Goal: Task Accomplishment & Management: Complete application form

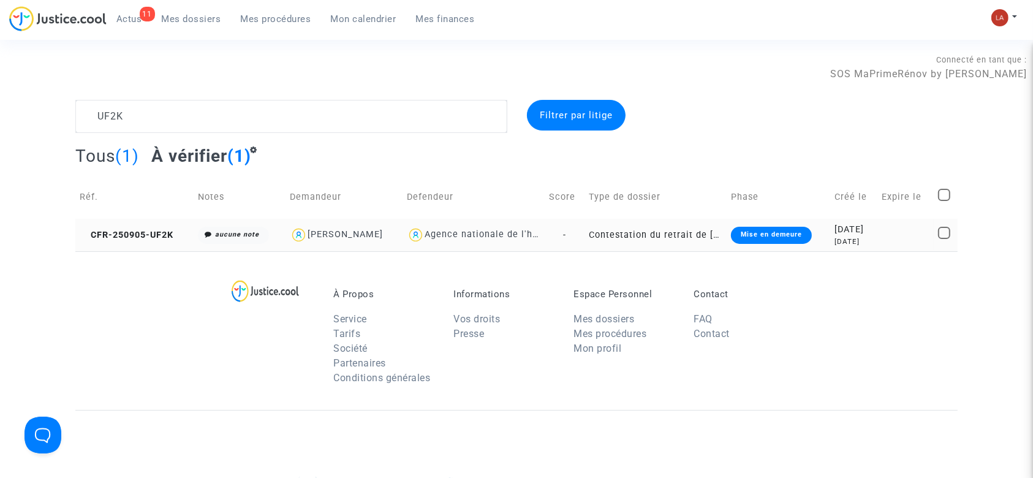
click at [135, 240] on td "CFR-250905-UF2K" at bounding box center [134, 235] width 118 height 32
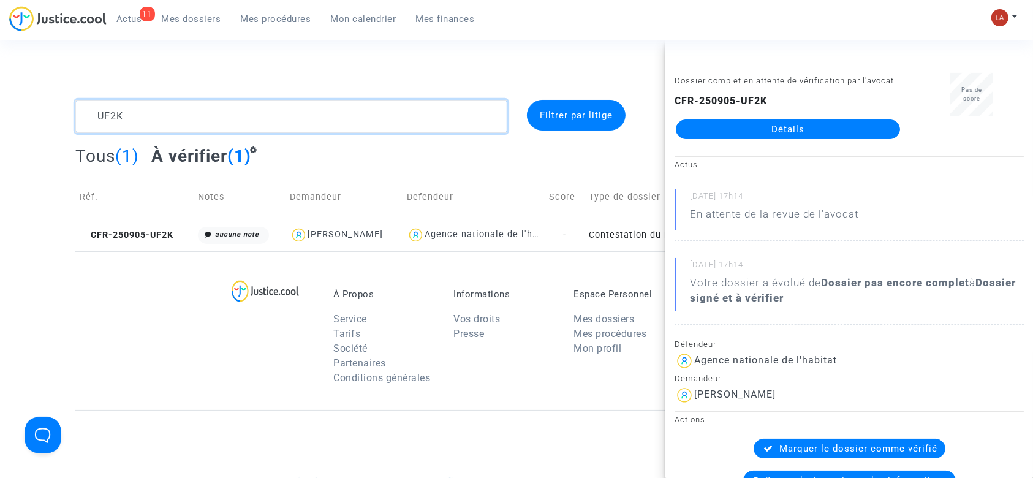
click at [114, 117] on textarea at bounding box center [291, 116] width 432 height 33
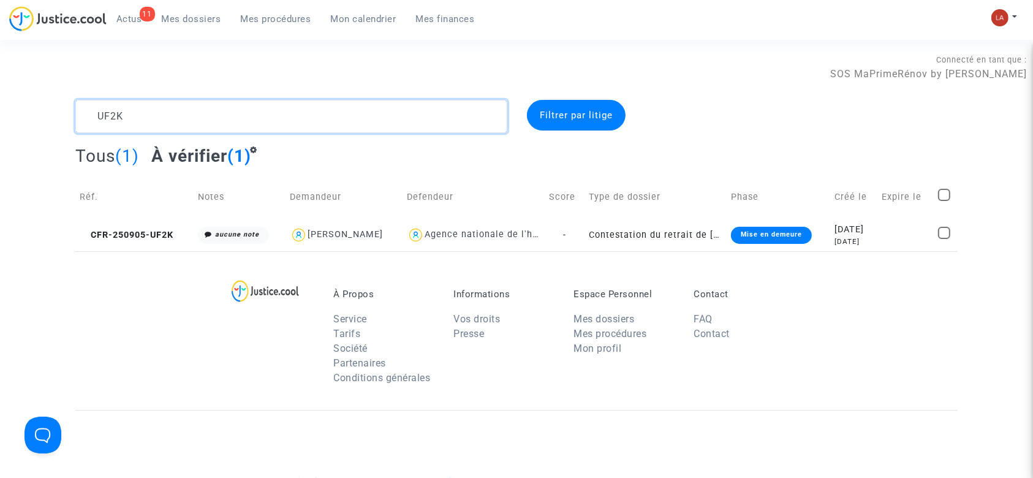
paste textarea "RHAH"
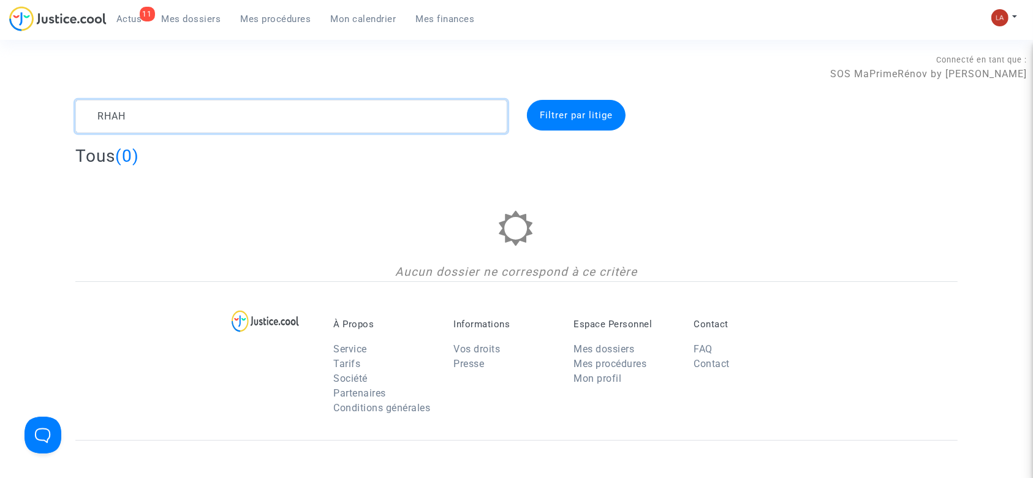
type textarea "RHAH"
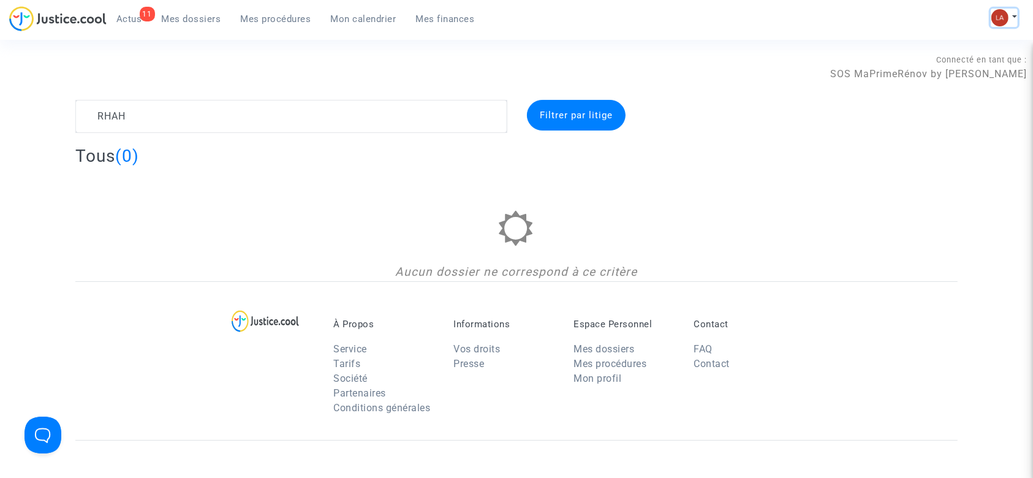
click at [1009, 17] on button at bounding box center [1004, 18] width 27 height 18
click at [919, 59] on link "Changer de compte" at bounding box center [955, 63] width 124 height 20
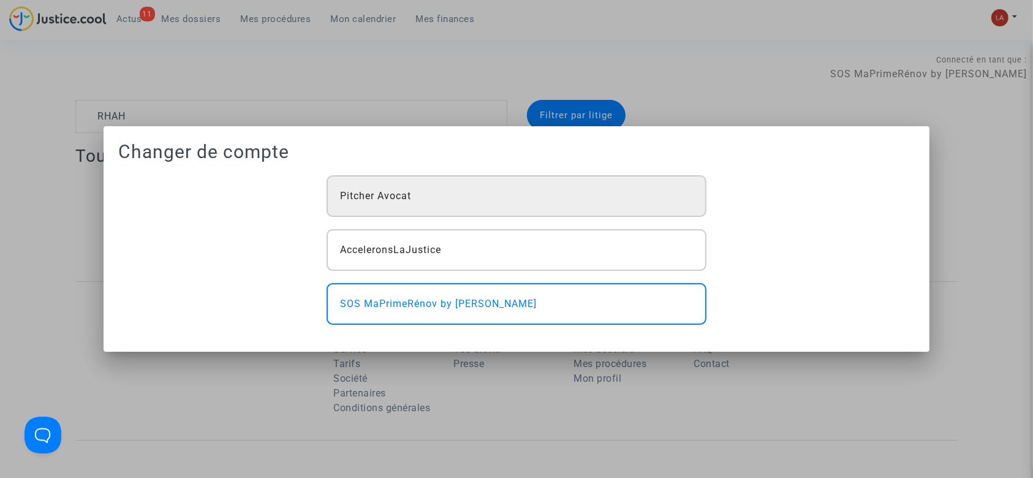
click at [615, 191] on div "Pitcher Avocat" at bounding box center [517, 196] width 380 height 42
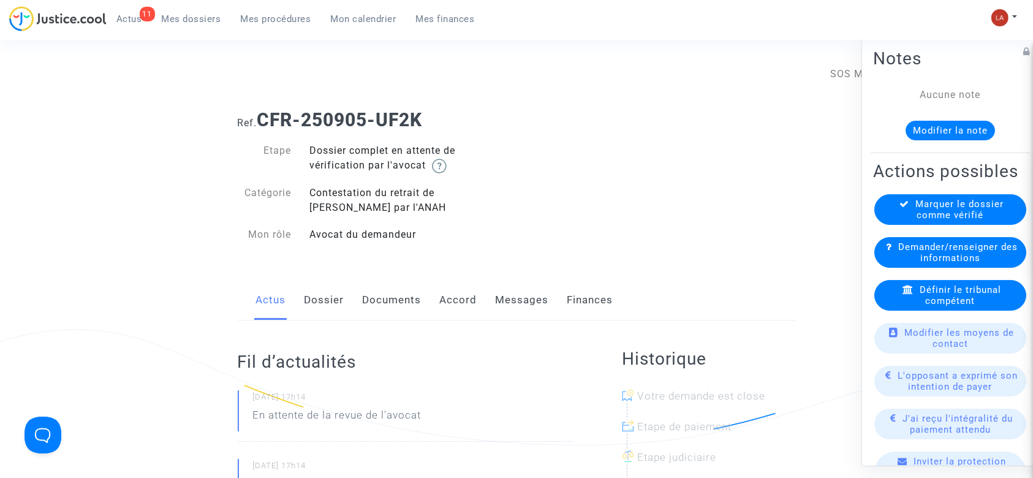
click at [335, 292] on link "Dossier" at bounding box center [325, 300] width 40 height 40
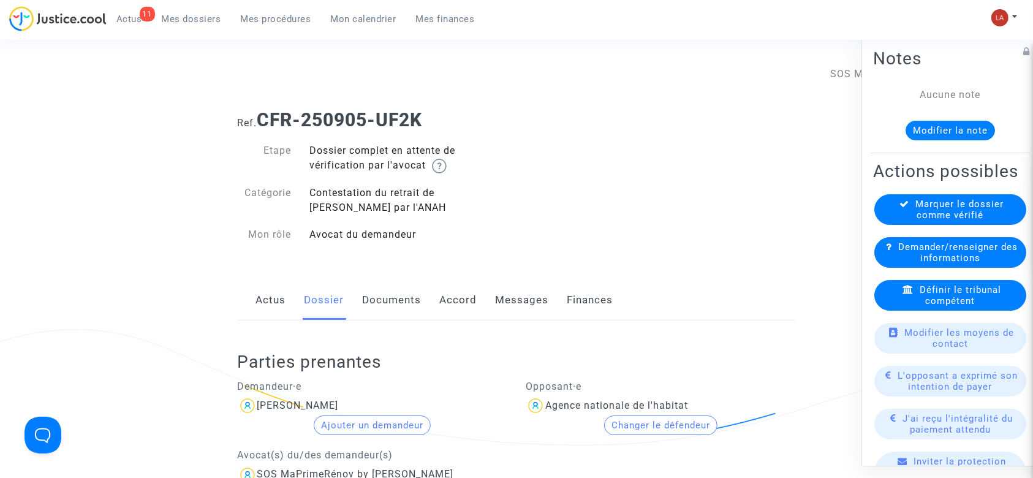
click at [412, 292] on link "Documents" at bounding box center [392, 300] width 59 height 40
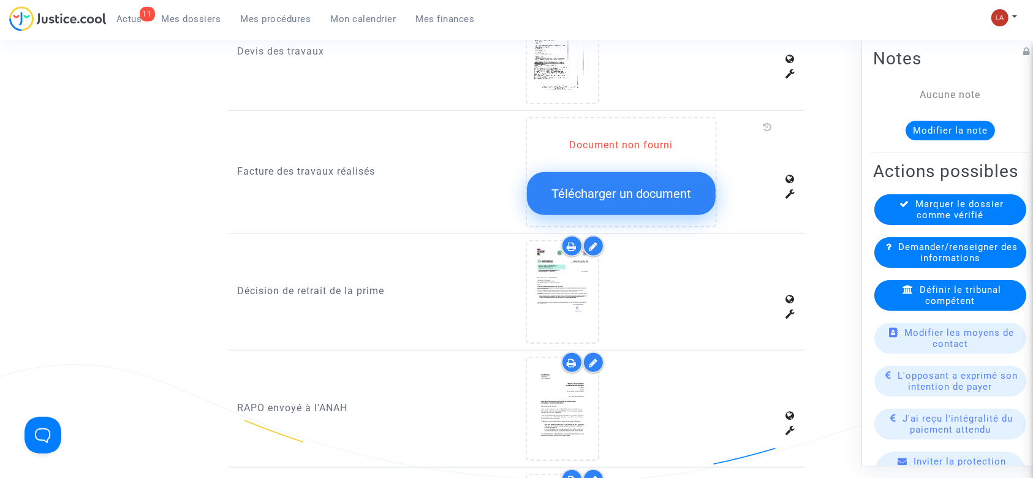
scroll to position [1059, 0]
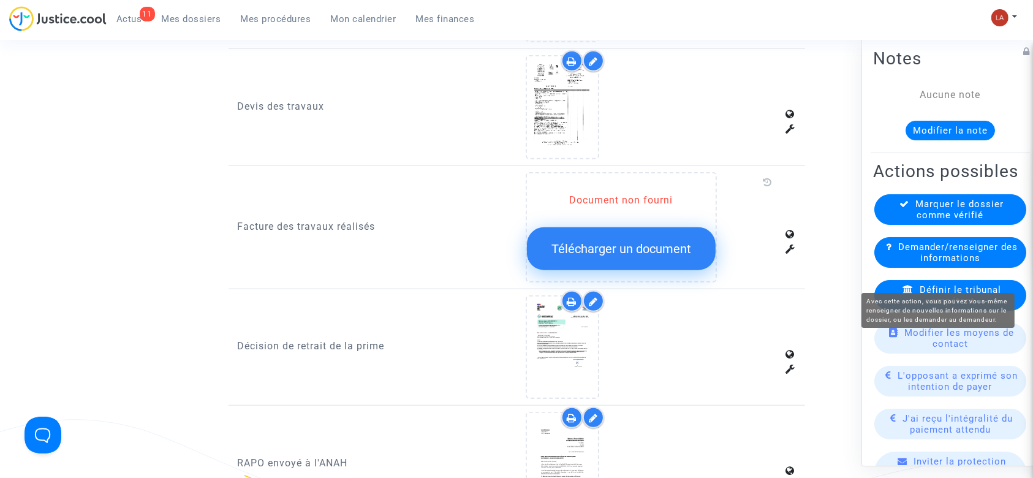
click at [913, 263] on span "Demander/renseigner des informations" at bounding box center [957, 252] width 119 height 22
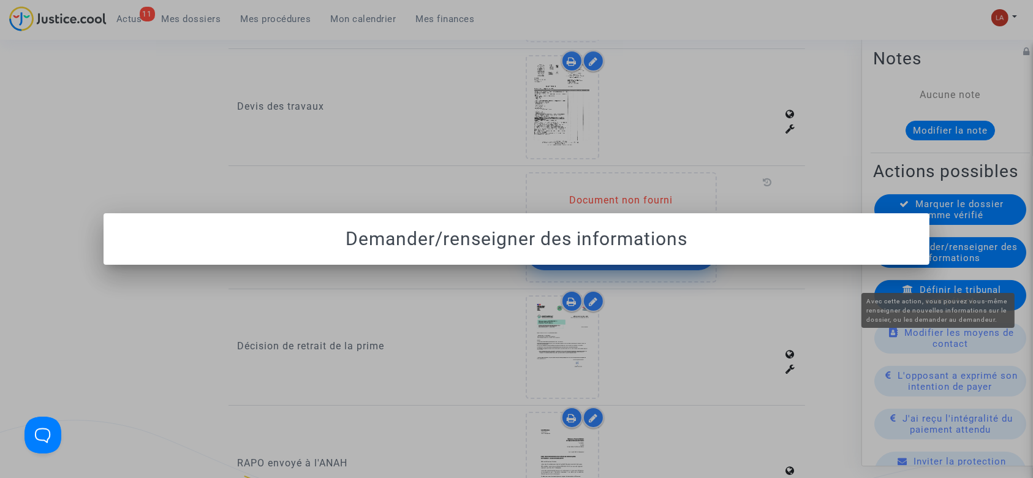
scroll to position [0, 0]
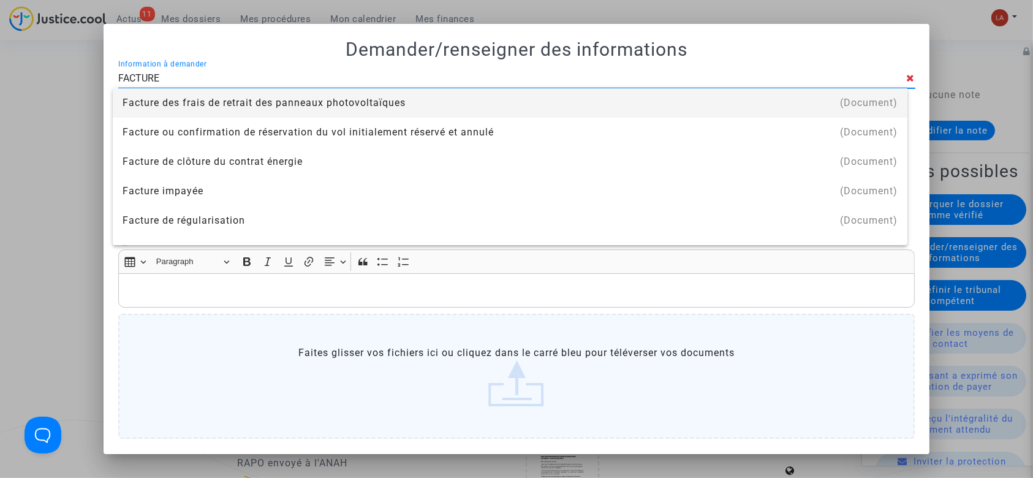
type input "FACTURE"
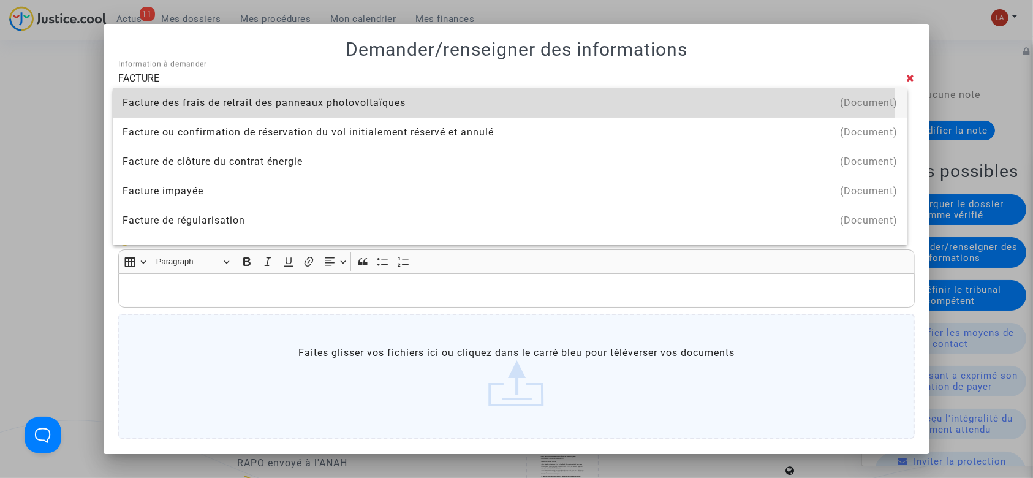
click at [349, 108] on div "Facture des frais de retrait des panneaux photovoltaïques" at bounding box center [510, 102] width 775 height 29
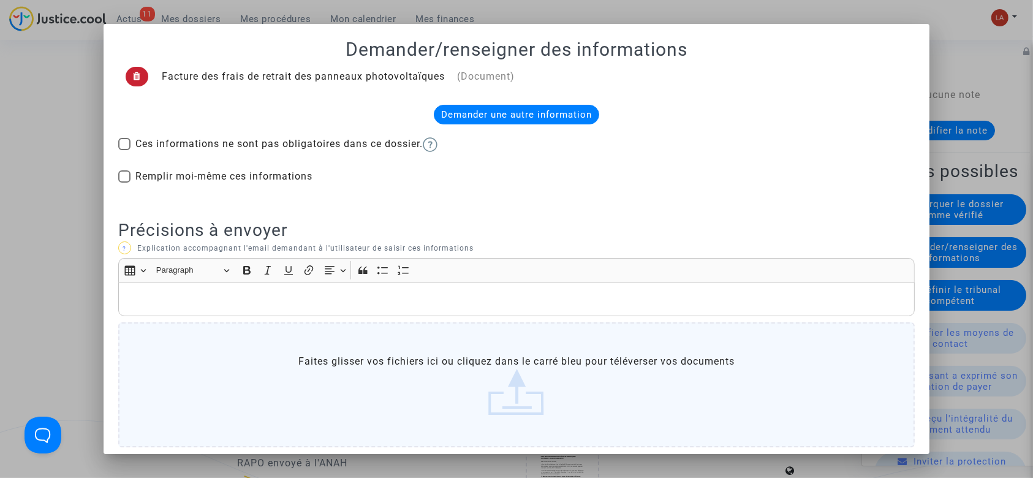
click at [127, 77] on span at bounding box center [137, 77] width 23 height 20
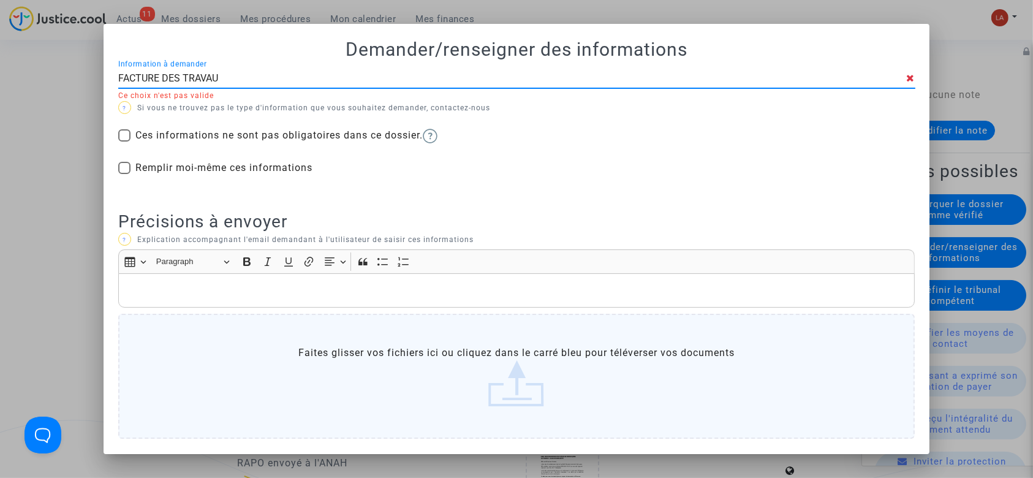
type input "FACTURE DES TRAVAUX"
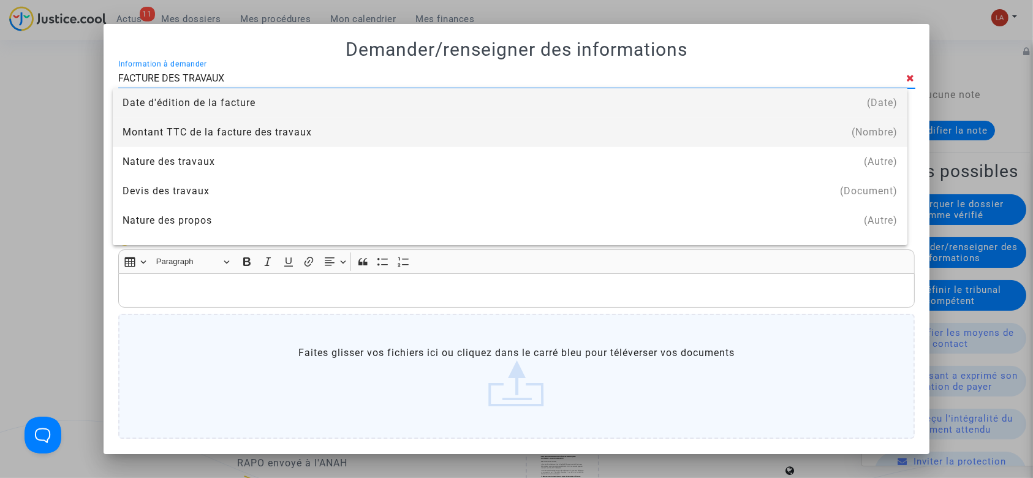
scroll to position [20, 0]
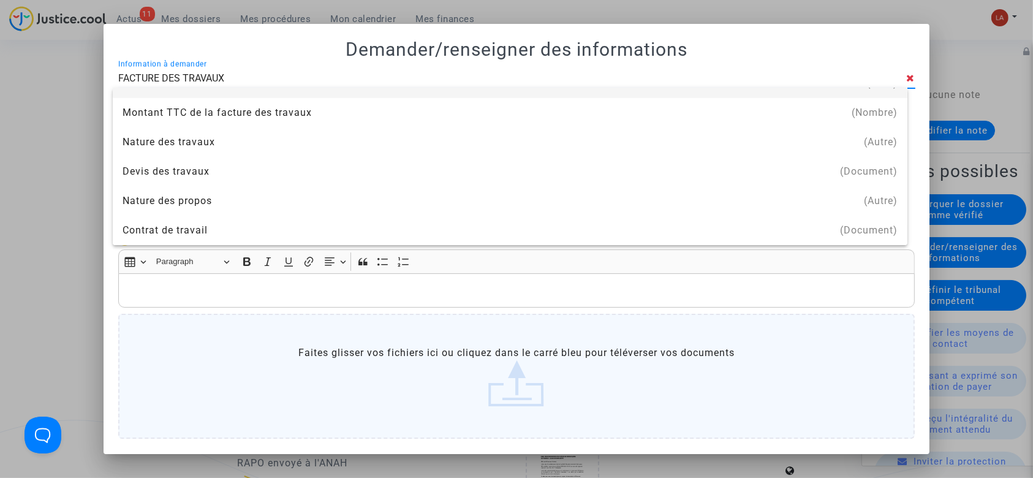
click at [196, 82] on input "FACTURE DES TRAVAUX" at bounding box center [512, 78] width 789 height 11
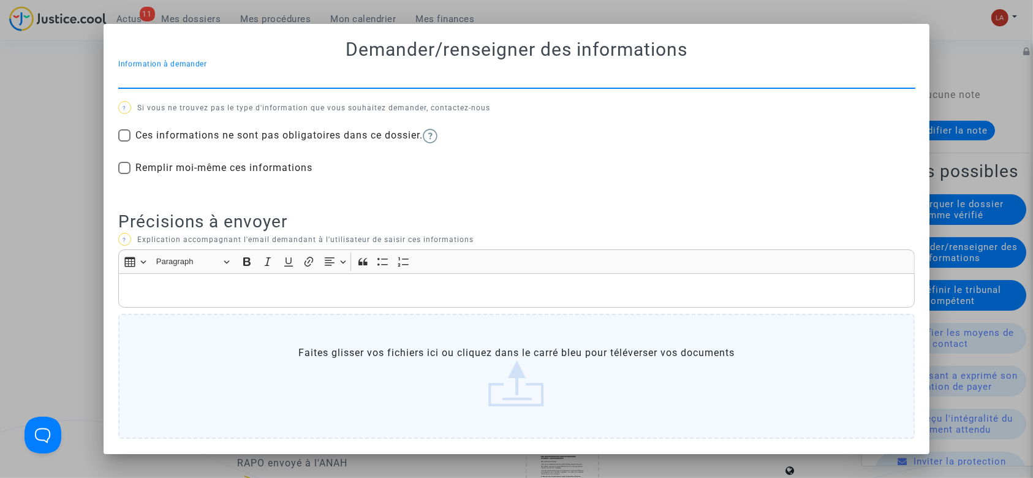
scroll to position [0, 0]
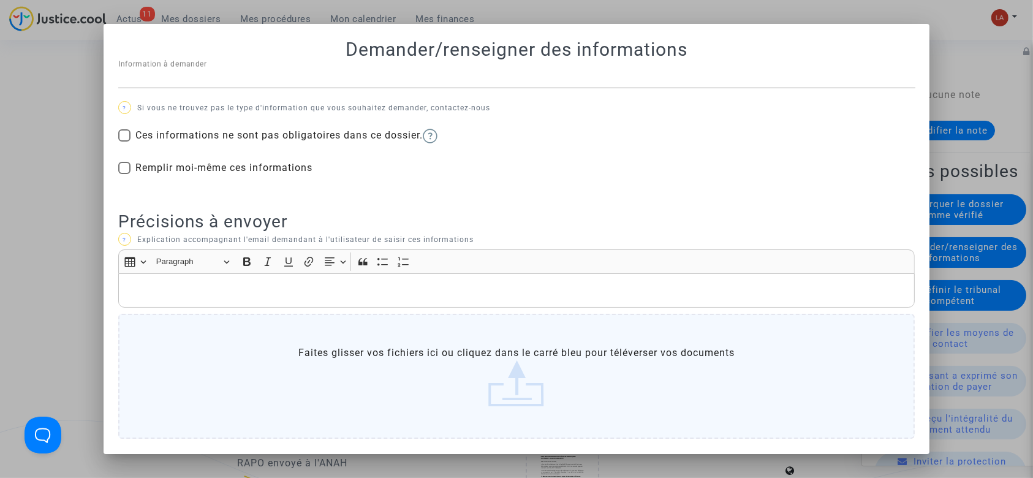
click at [50, 95] on div at bounding box center [516, 239] width 1033 height 478
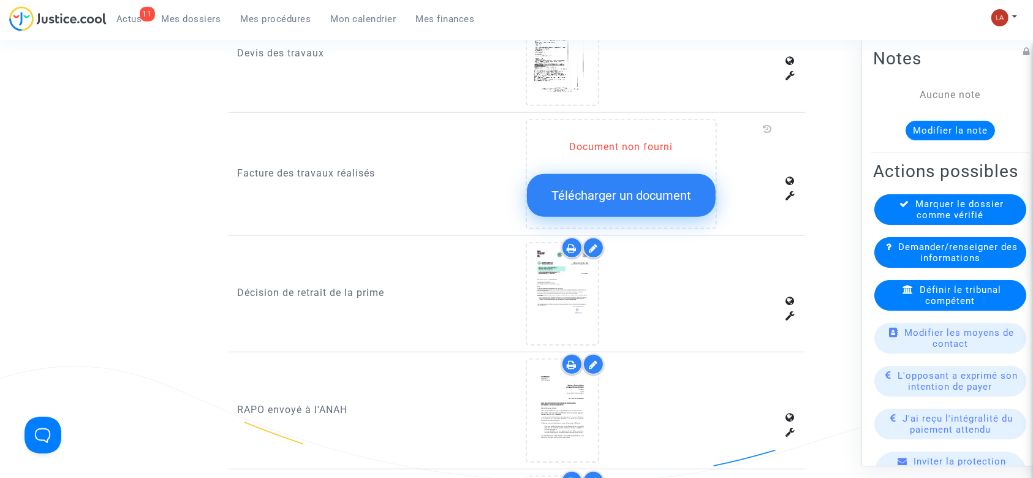
scroll to position [1111, 0]
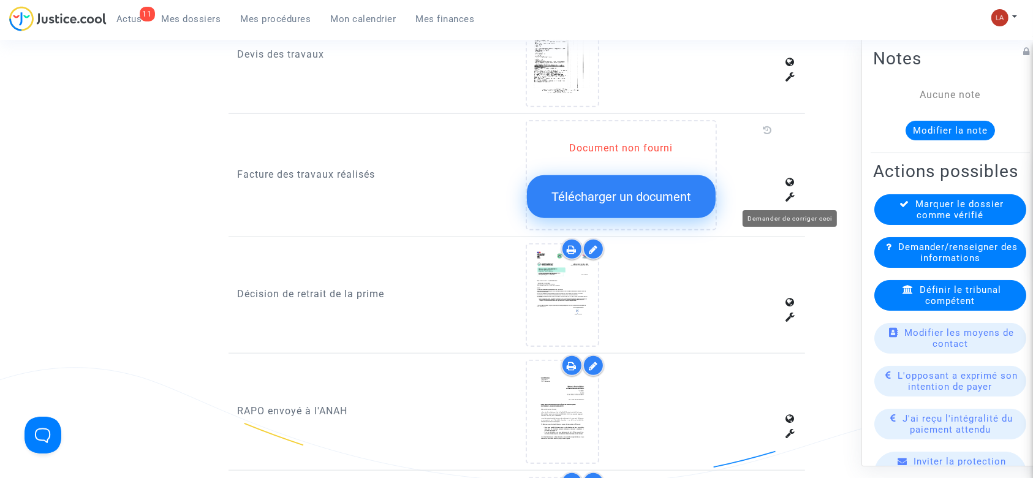
click at [789, 199] on div at bounding box center [791, 197] width 10 height 15
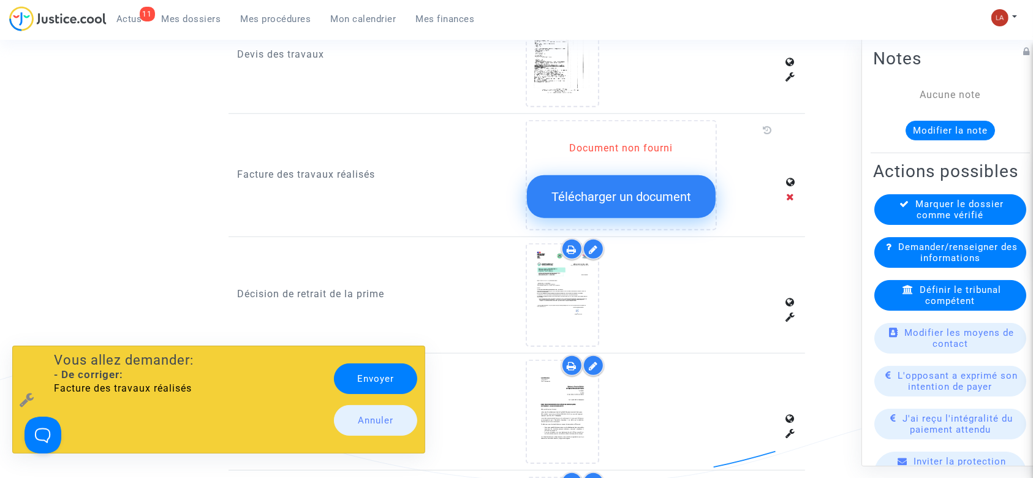
click at [374, 387] on link "Envoyer" at bounding box center [376, 378] width 84 height 31
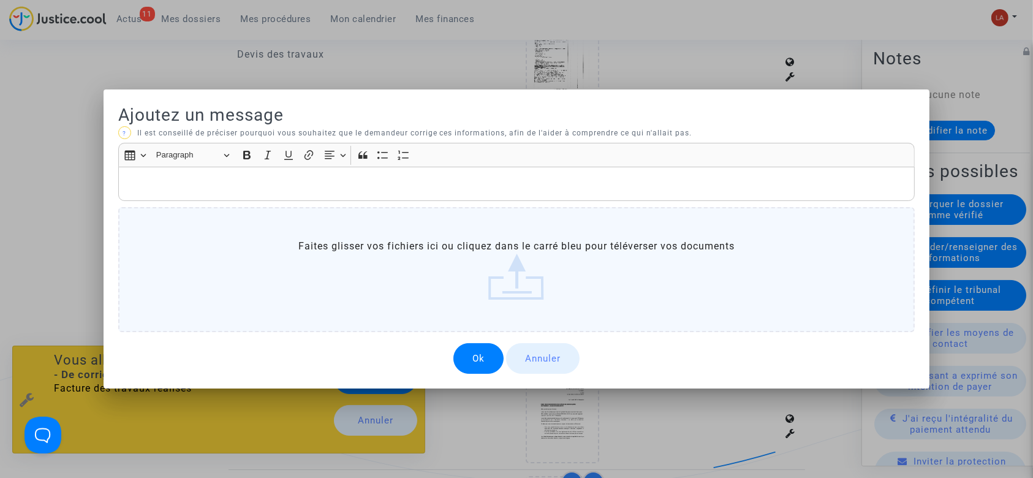
scroll to position [0, 0]
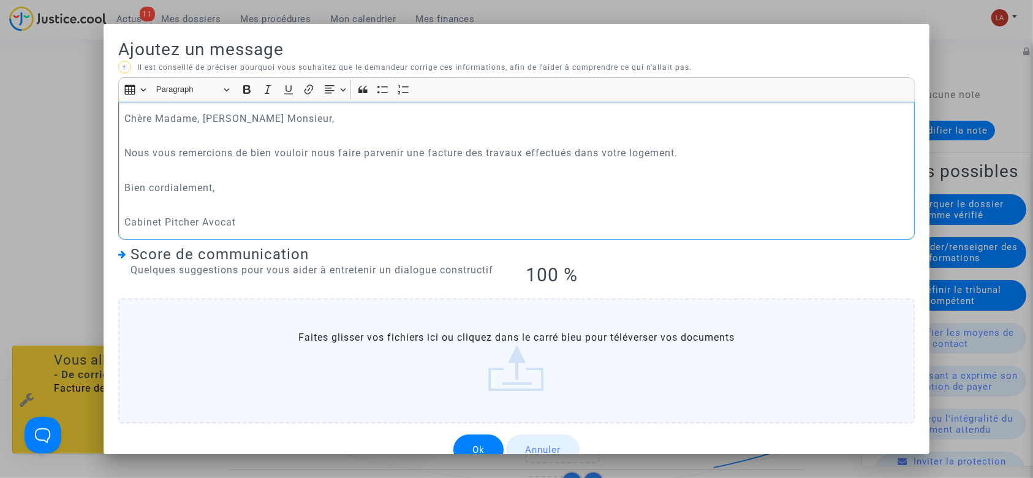
click at [469, 437] on button "Ok" at bounding box center [478, 449] width 50 height 31
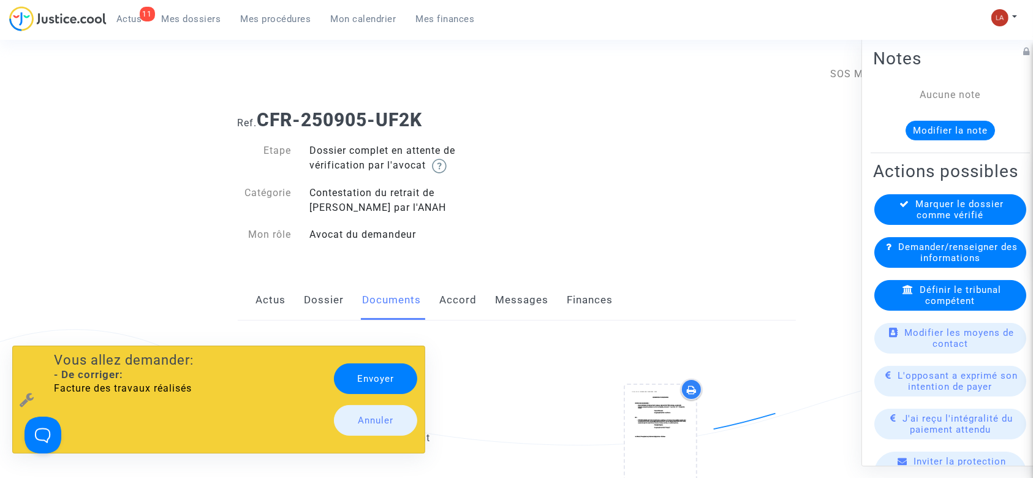
scroll to position [1111, 0]
